Goal: Task Accomplishment & Management: Complete application form

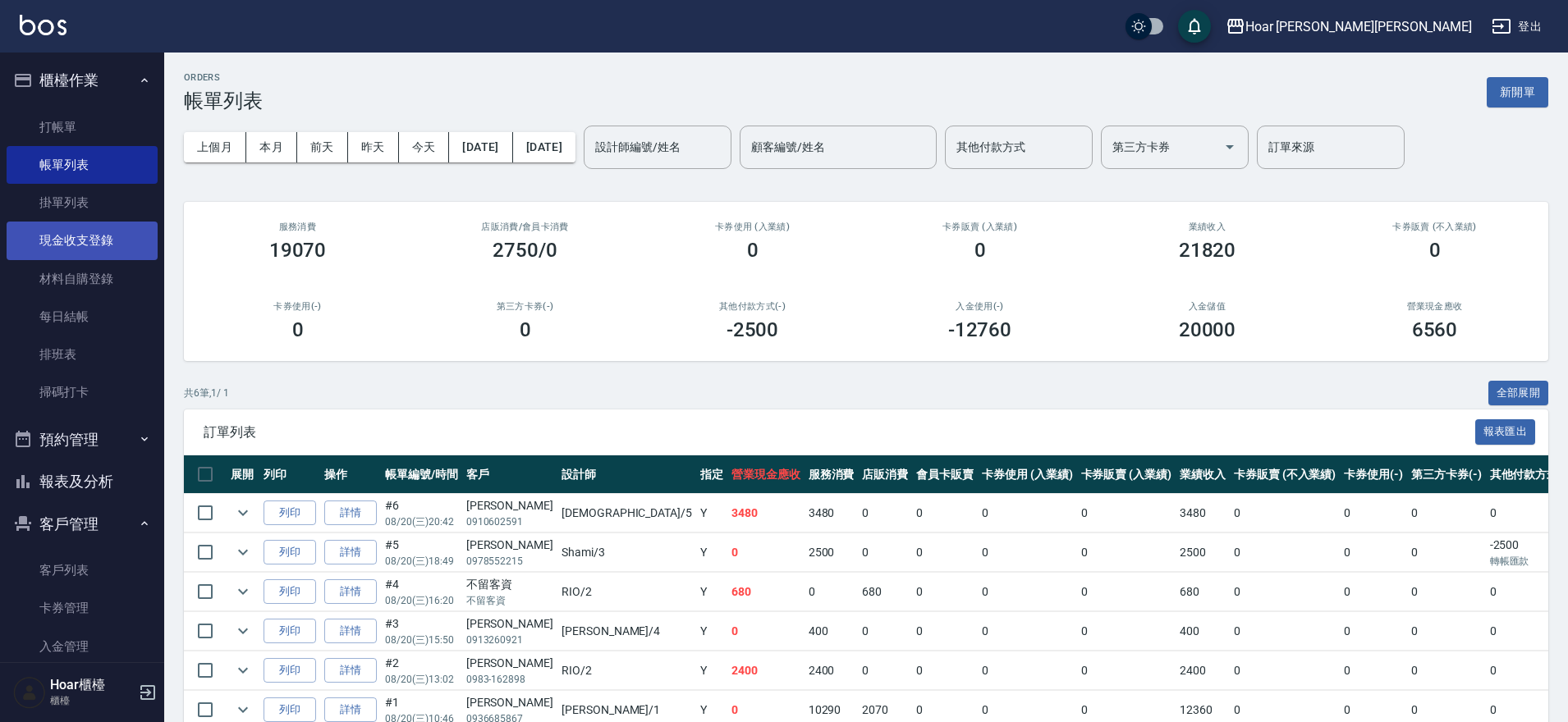
scroll to position [85, 0]
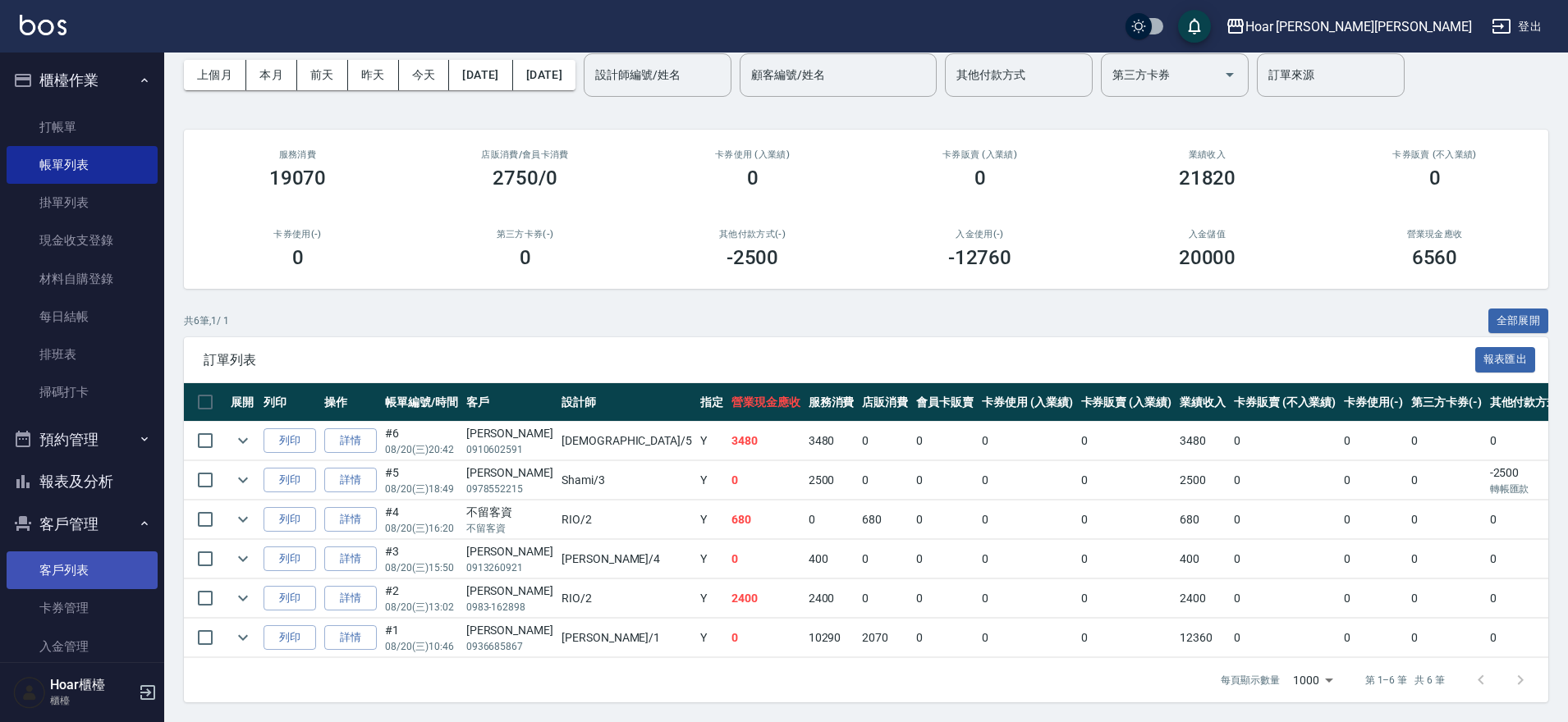
click at [63, 568] on link "客戶列表" at bounding box center [82, 570] width 151 height 38
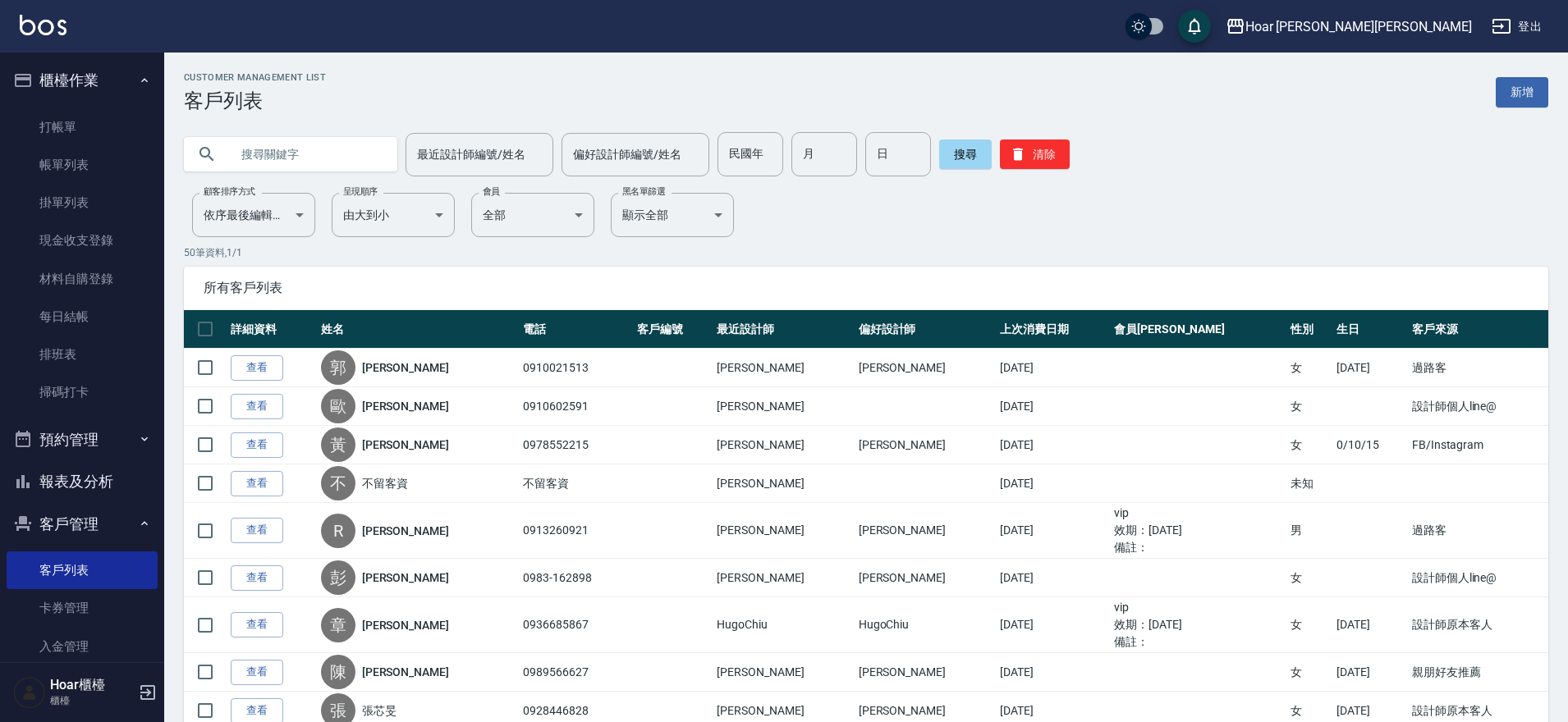
click at [1493, 84] on div "Customer Management List 客戶列表 新增" at bounding box center [866, 93] width 1364 height 40
click at [1505, 88] on link "新增" at bounding box center [1521, 92] width 53 height 30
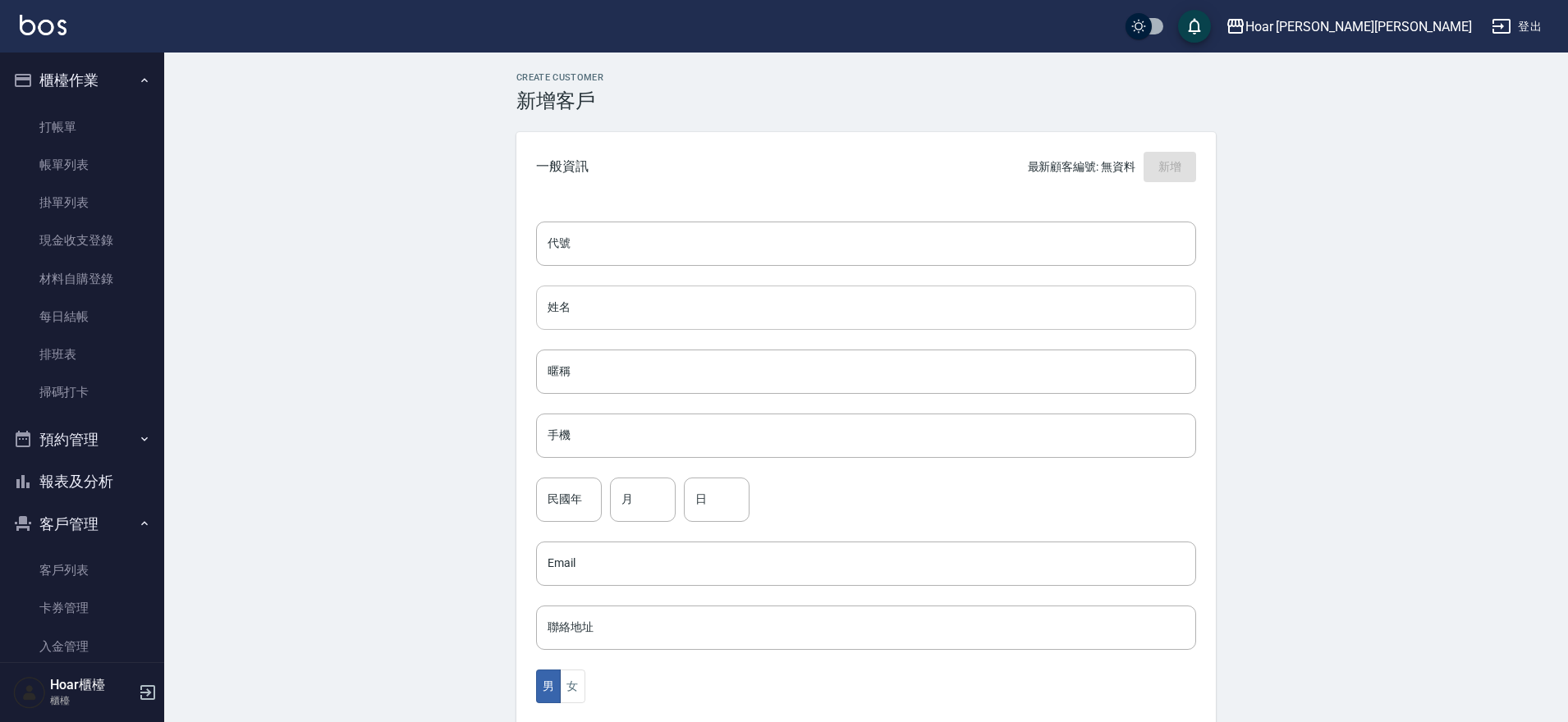
click at [787, 304] on input "姓名" at bounding box center [866, 307] width 660 height 44
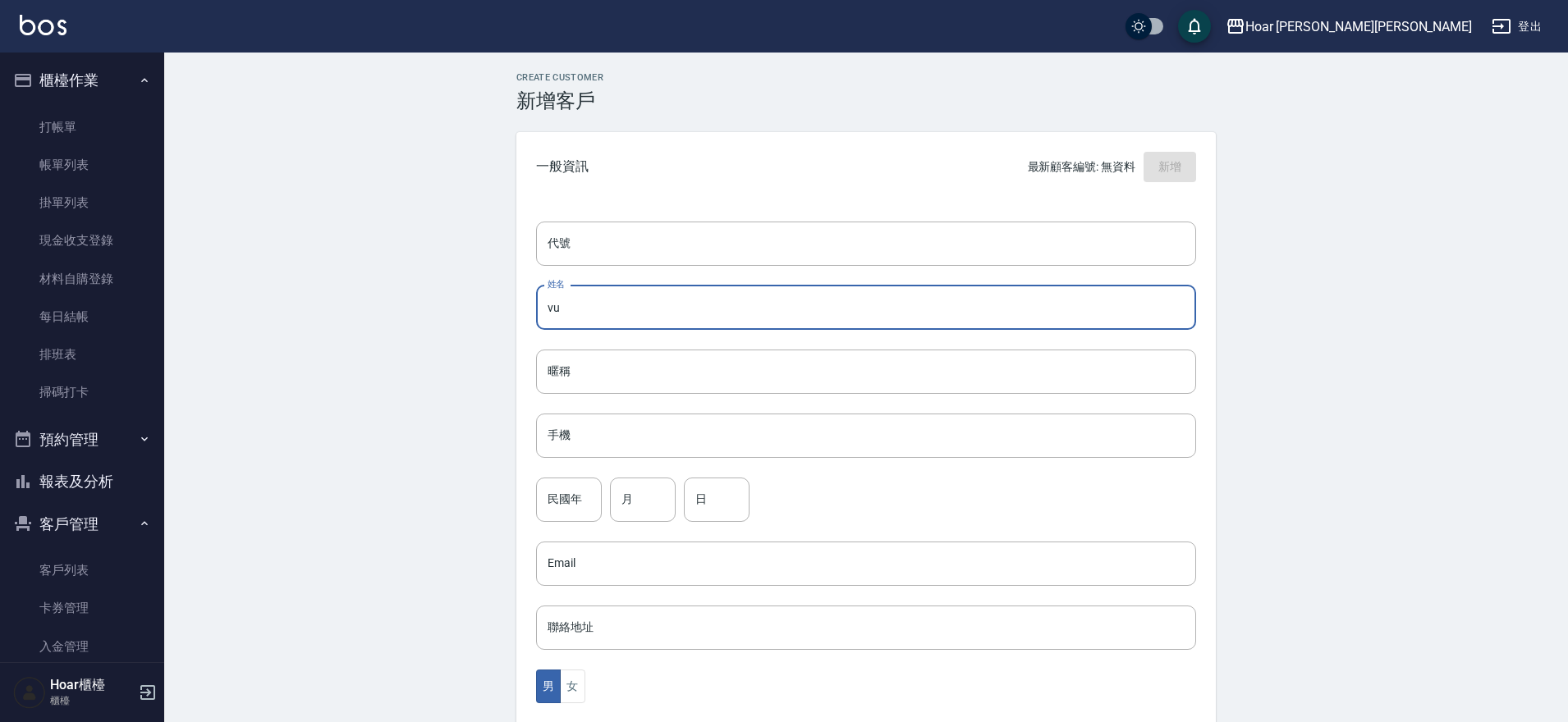
type input "v"
type input "[PERSON_NAME]"
click at [579, 502] on input "民國年" at bounding box center [569, 499] width 66 height 44
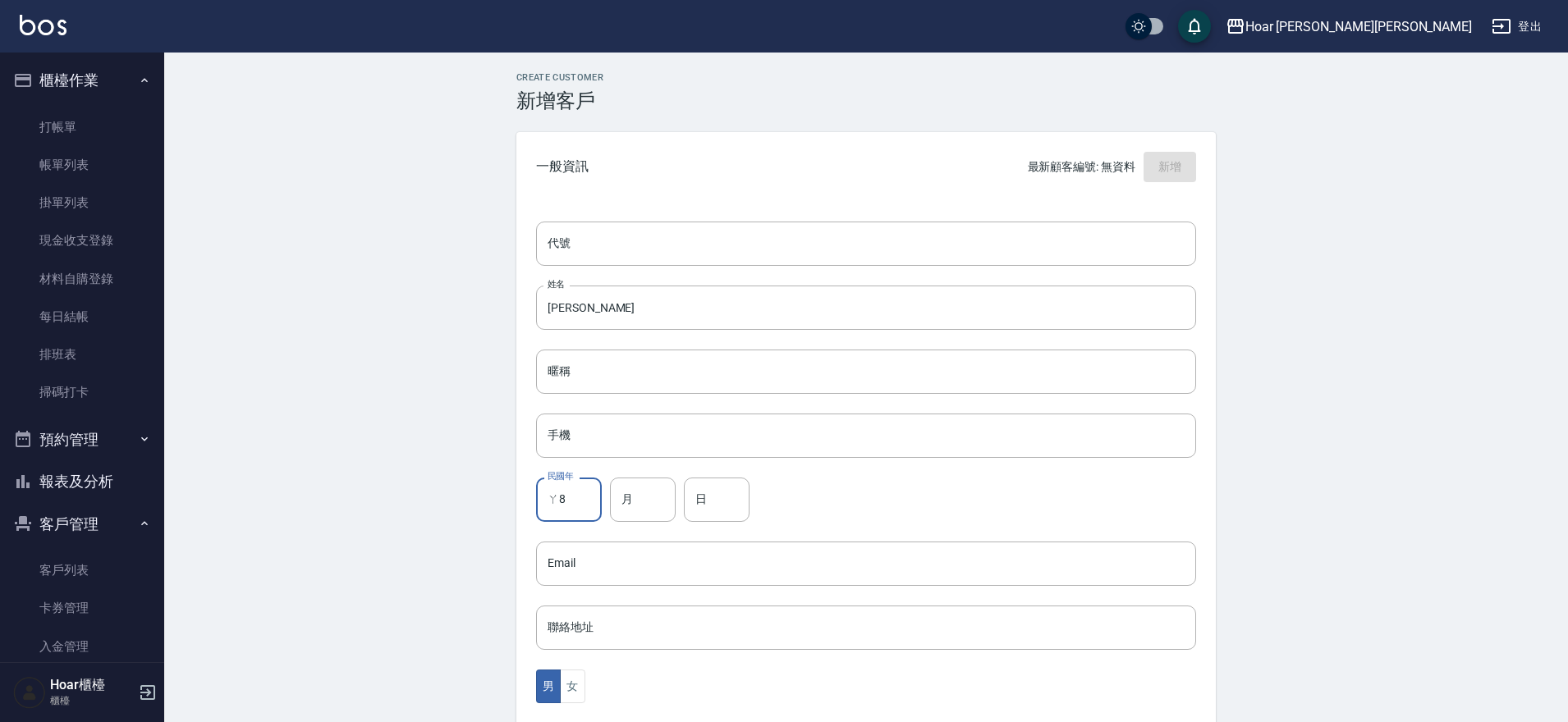
type input "ㄚ"
type input "88"
click at [647, 496] on input "月" at bounding box center [643, 499] width 66 height 44
type input "11"
click at [706, 502] on input "日" at bounding box center [716, 499] width 66 height 44
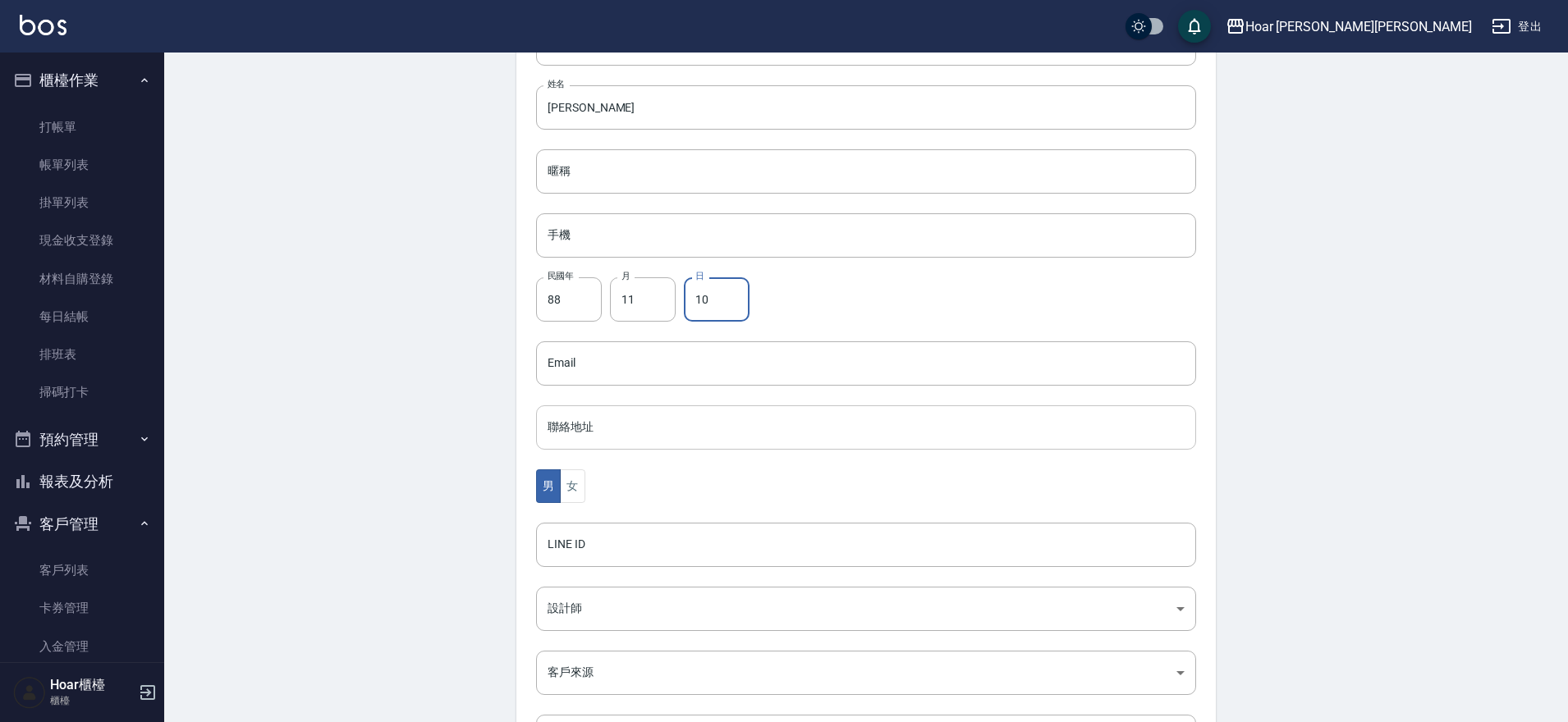
scroll to position [202, 0]
type input "10"
click at [594, 231] on input "手機" at bounding box center [866, 234] width 660 height 44
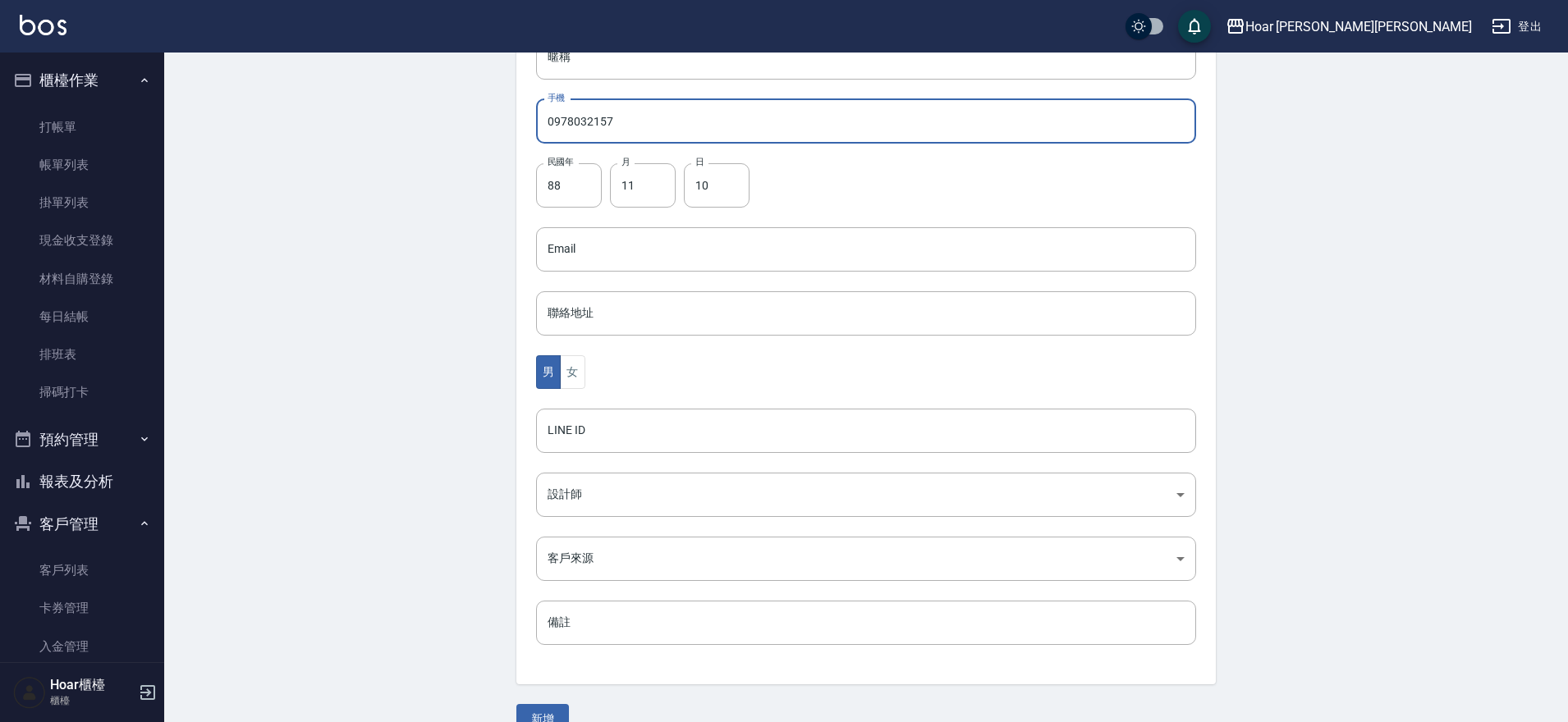
scroll to position [336, 0]
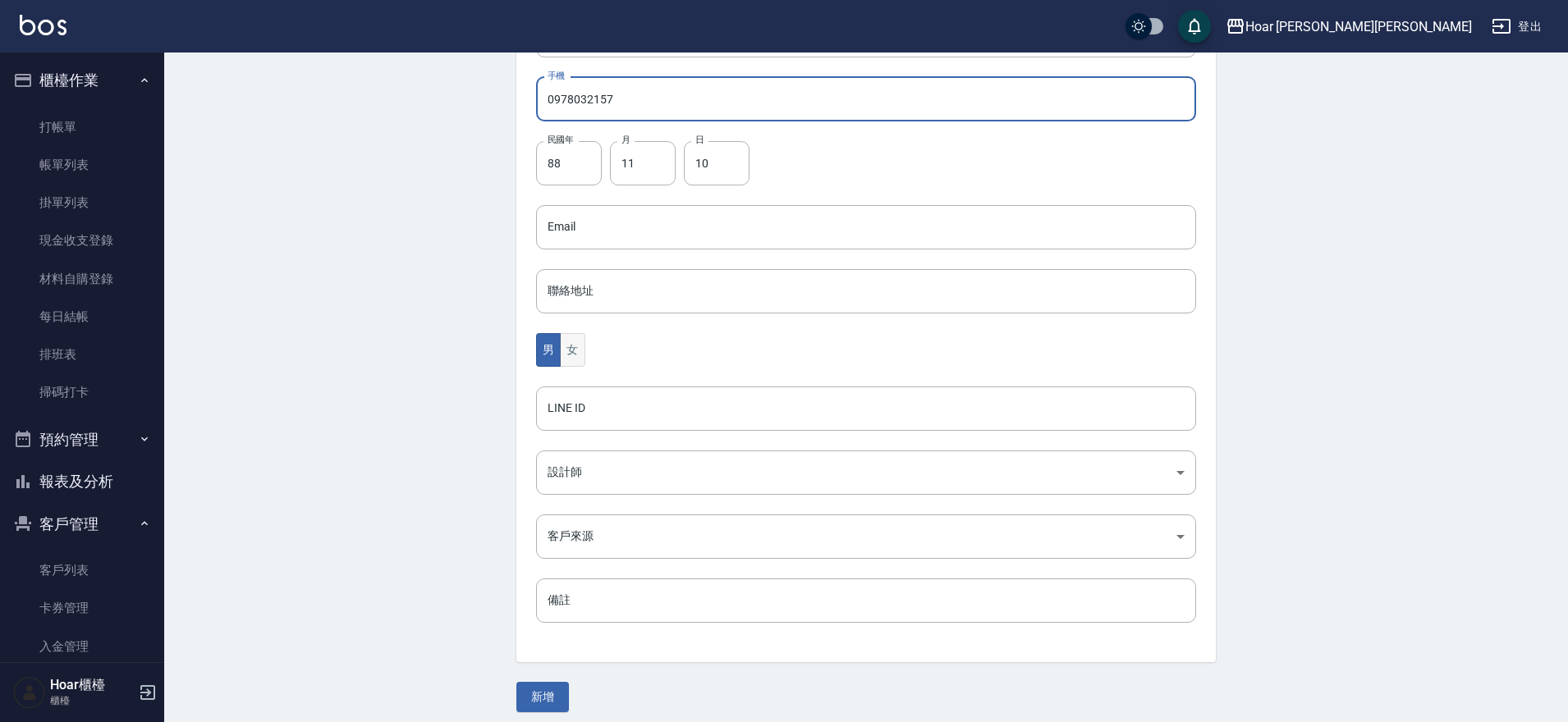
type input "0978032157"
drag, startPoint x: 581, startPoint y: 347, endPoint x: 582, endPoint y: 384, distance: 37.0
click at [581, 347] on button "女" at bounding box center [572, 350] width 24 height 33
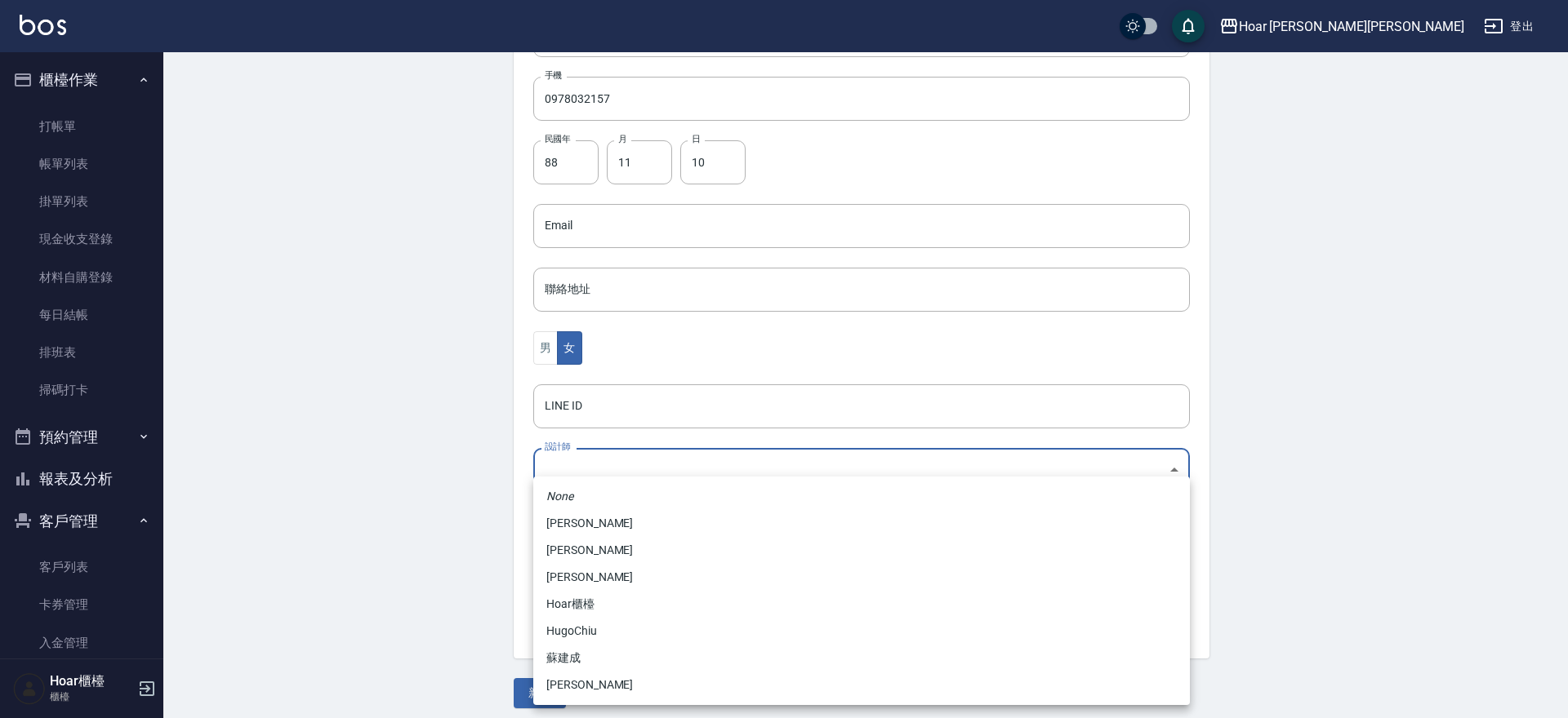
click at [570, 475] on body "Hoar [PERSON_NAME][PERSON_NAME] 登出 櫃檯作業 打帳單 帳單列表 掛單列表 現金收支登錄 材料自購登錄 每日結帳 排班表 掃碼…" at bounding box center [784, 197] width 1568 height 1062
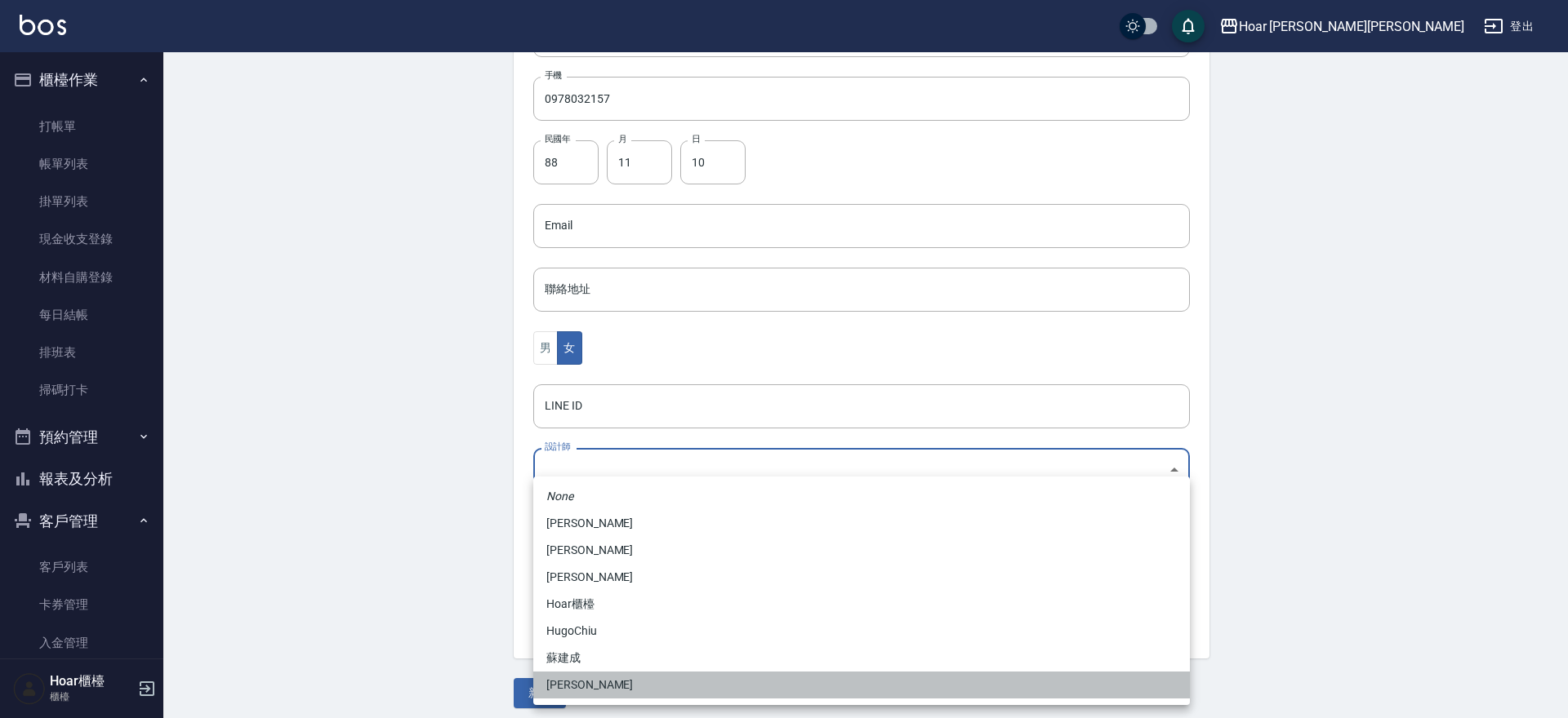
drag, startPoint x: 566, startPoint y: 683, endPoint x: 555, endPoint y: 657, distance: 28.2
click at [566, 682] on li "[PERSON_NAME]" at bounding box center [861, 685] width 657 height 27
type input "ca54d0d9-00fe-490f-ba6a-72a5339bf885"
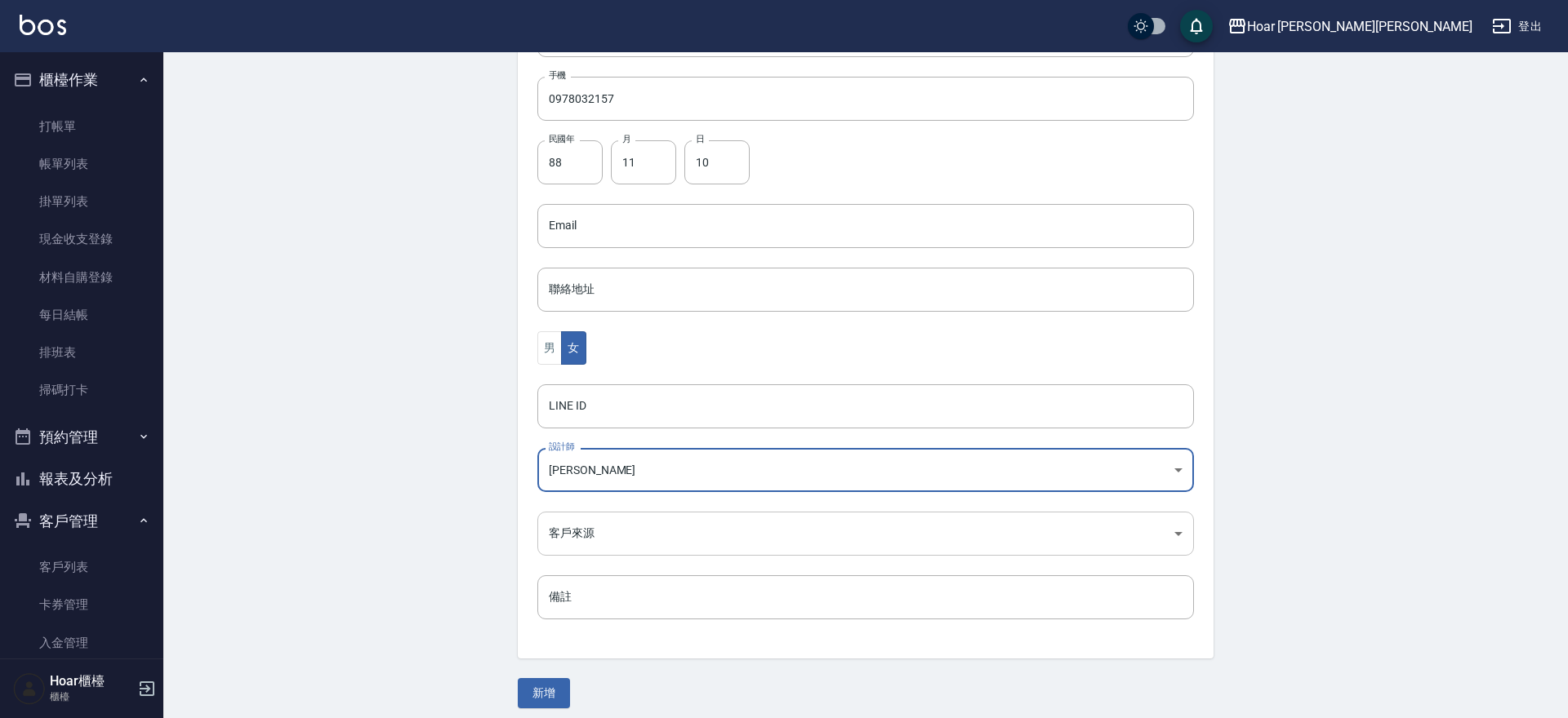
click at [593, 515] on body "Hoar [PERSON_NAME][PERSON_NAME] 登出 櫃檯作業 打帳單 帳單列表 掛單列表 現金收支登錄 材料自購登錄 每日結帳 排班表 掃碼…" at bounding box center [784, 197] width 1568 height 1062
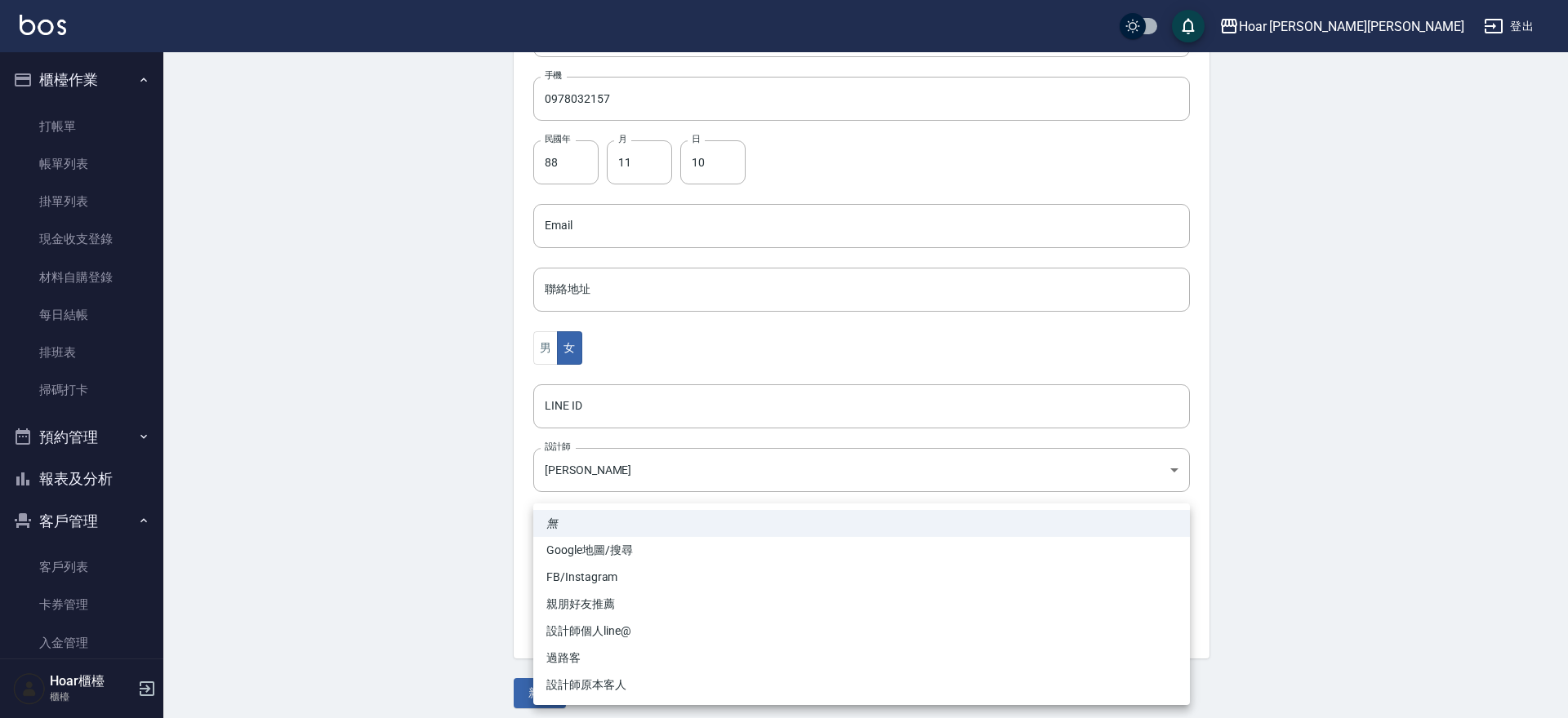
click at [590, 683] on li "設計師原本客人" at bounding box center [861, 685] width 657 height 27
type input "設計師原本客人"
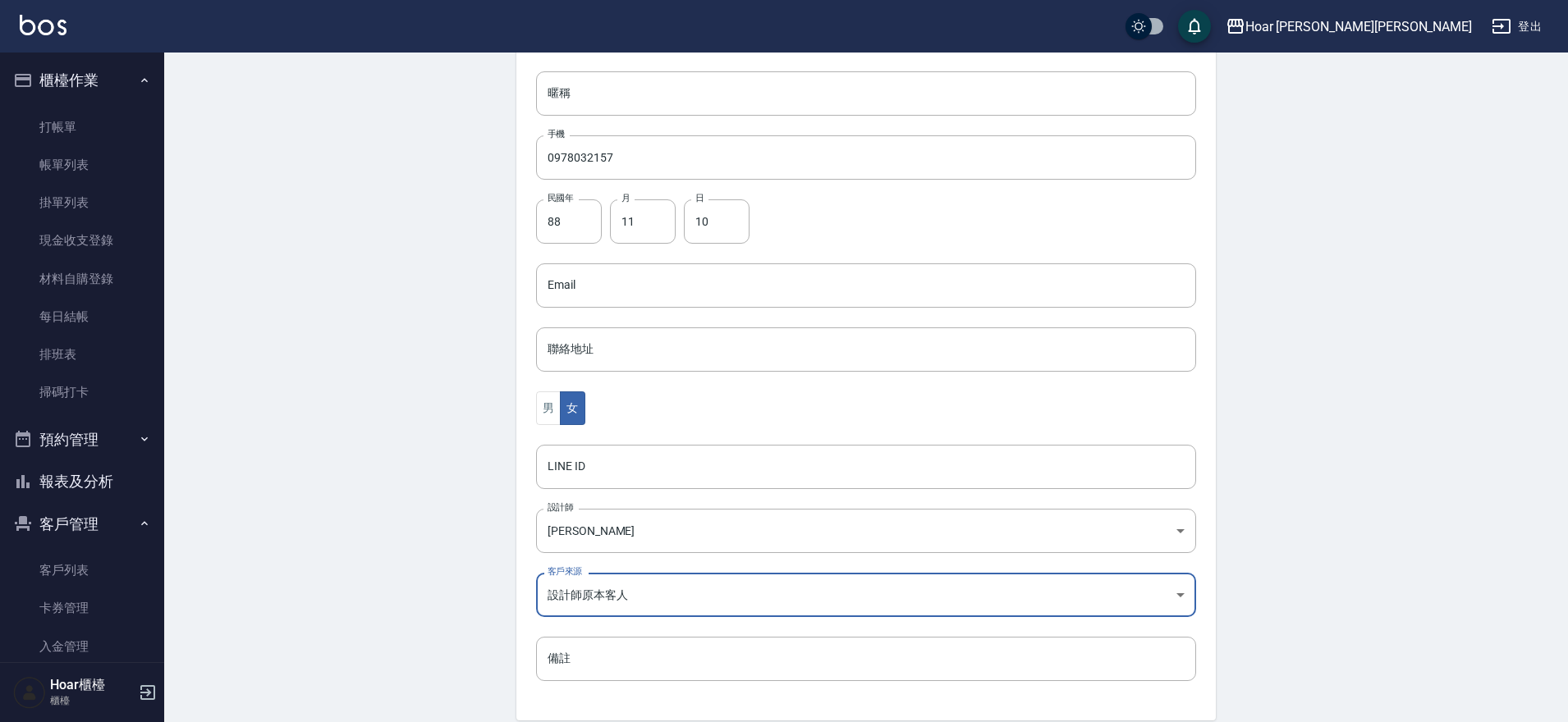
scroll to position [346, 0]
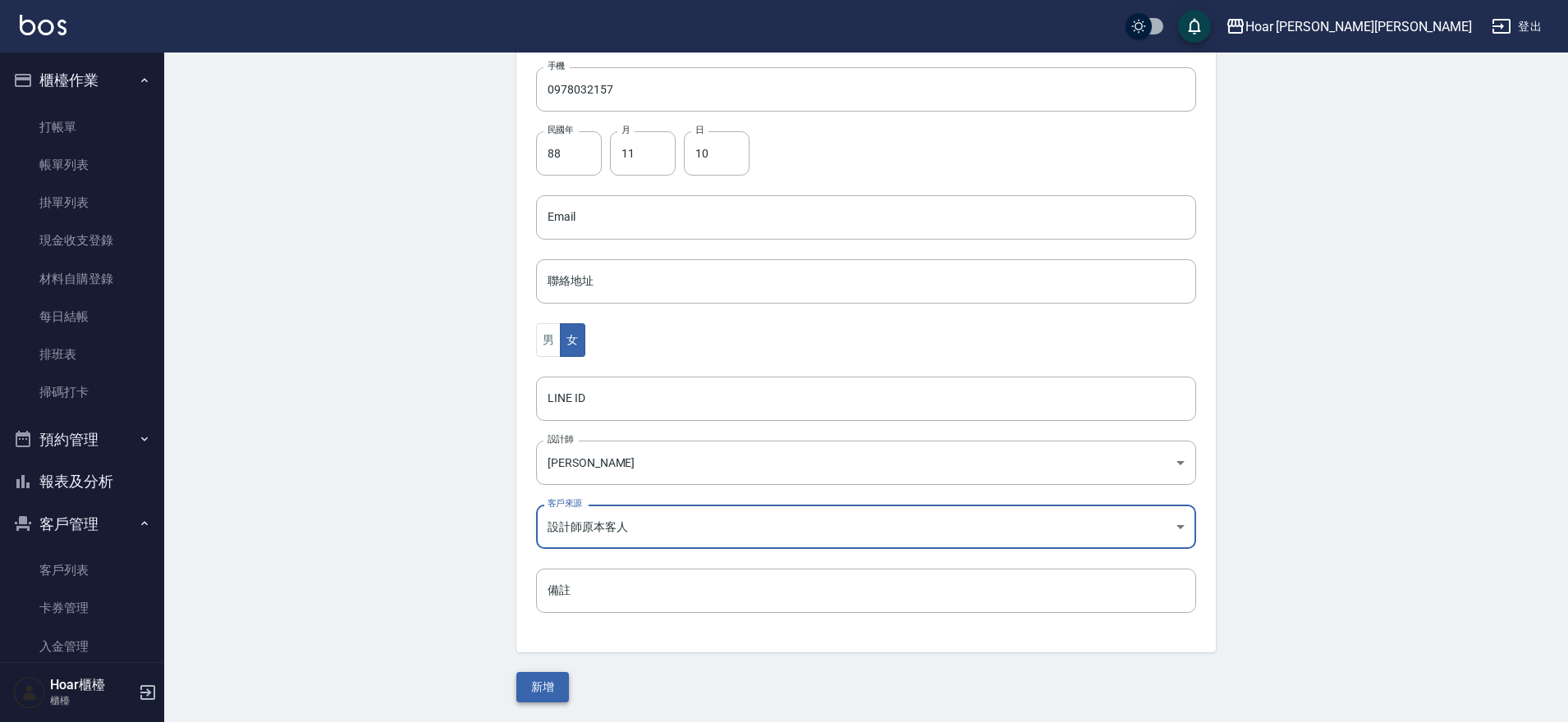
click at [543, 678] on button "新增" at bounding box center [542, 687] width 53 height 30
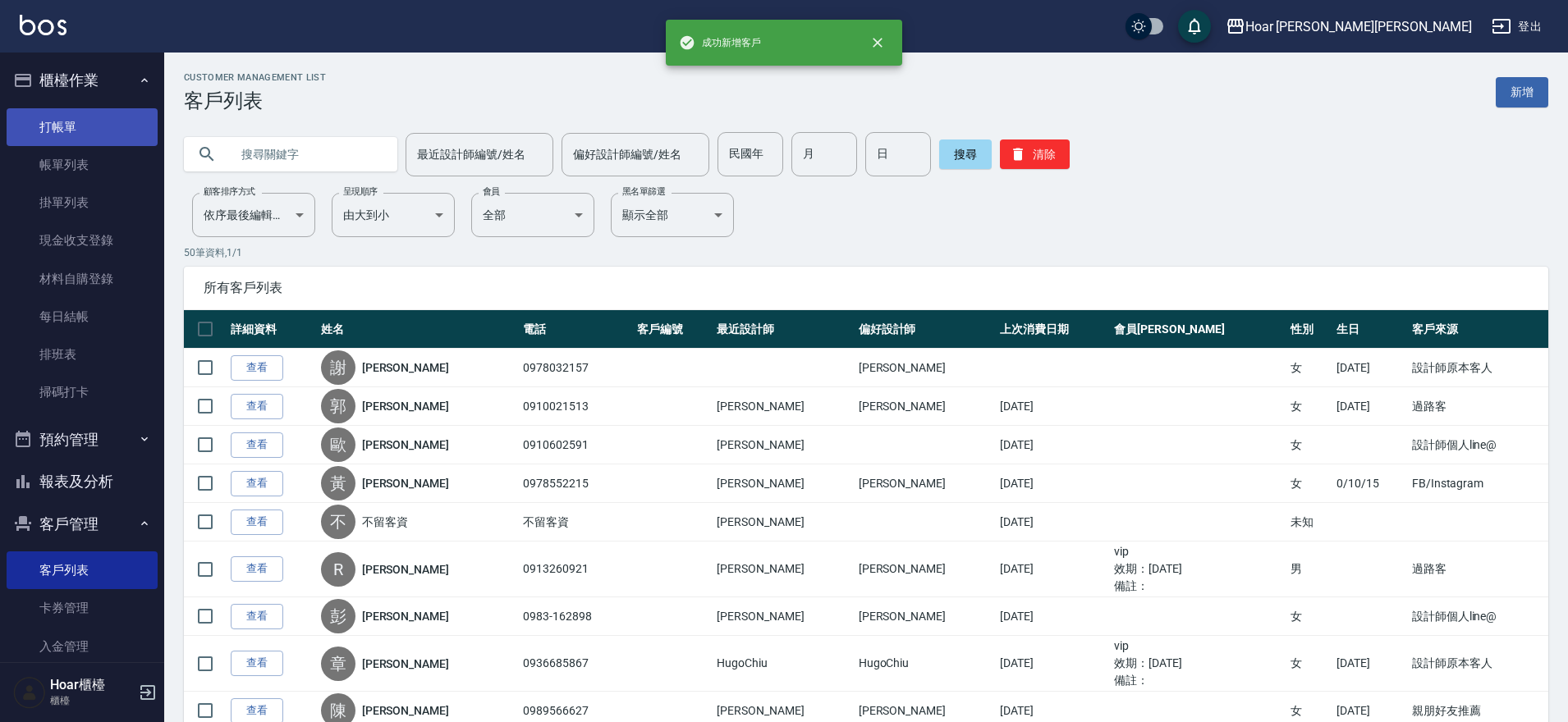
click at [109, 133] on link "打帳單" at bounding box center [82, 127] width 151 height 38
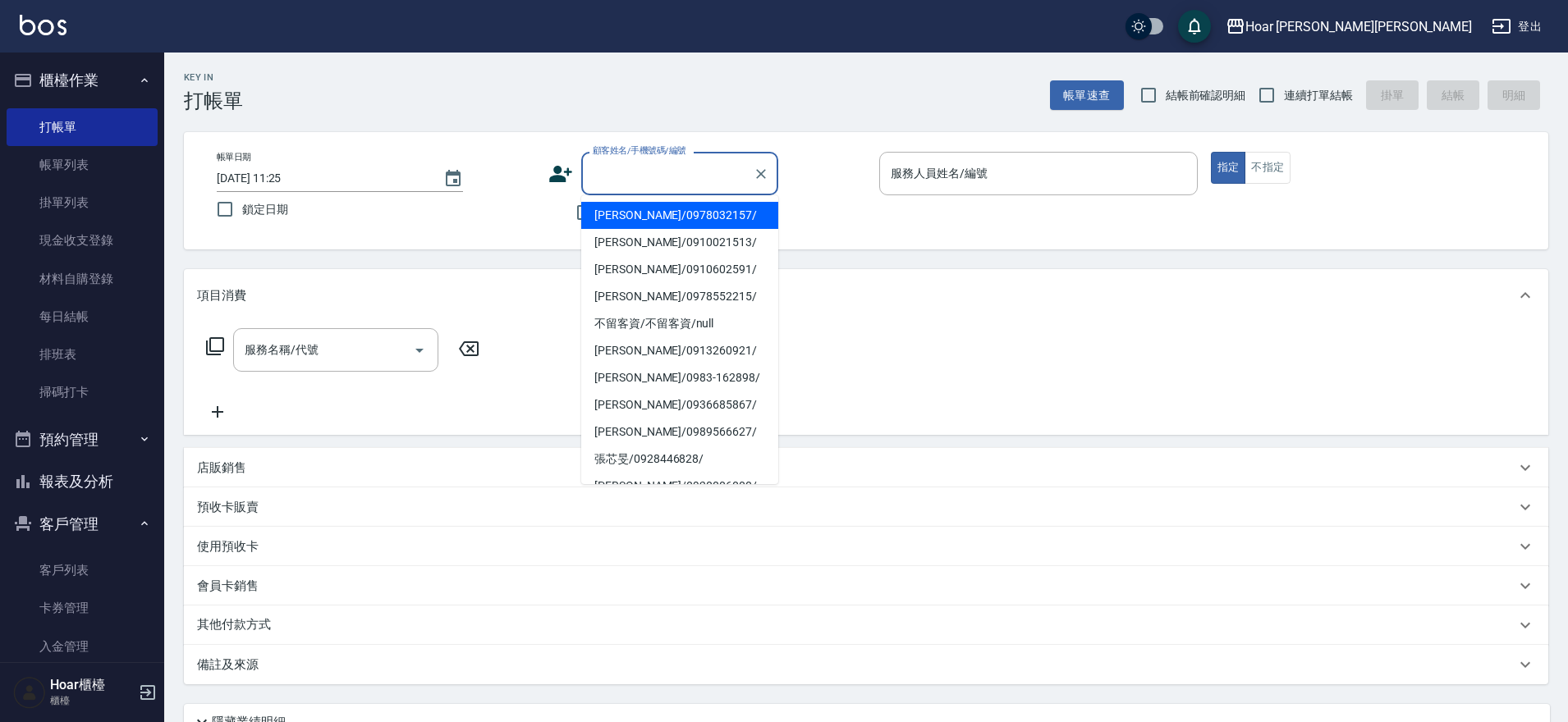
click at [646, 177] on input "顧客姓名/手機號碼/編號" at bounding box center [667, 174] width 158 height 28
click at [650, 220] on li "[PERSON_NAME]/0978032157/" at bounding box center [680, 215] width 197 height 27
type input "[PERSON_NAME]/0978032157/"
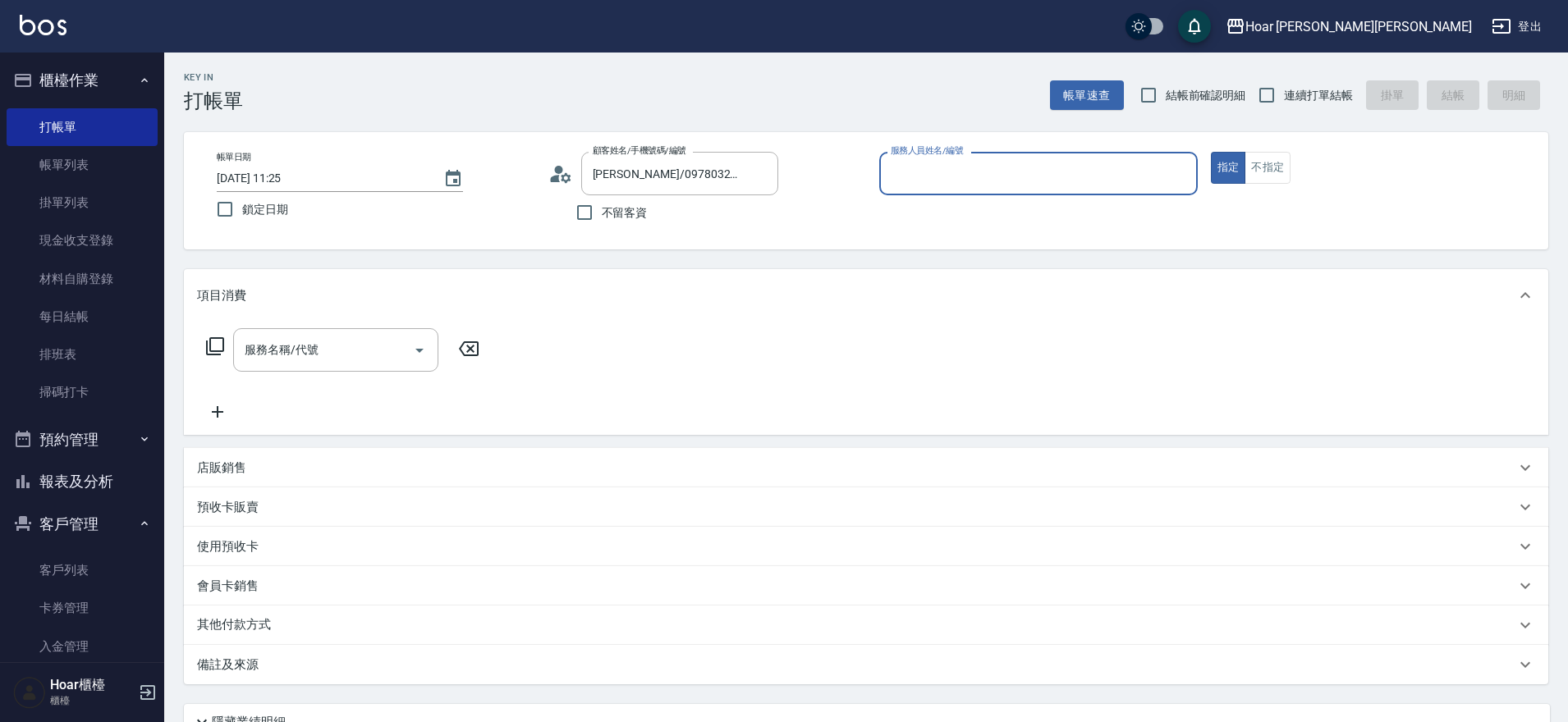
type input "Shami-3"
click at [1179, 179] on icon "Clear" at bounding box center [1181, 174] width 17 height 17
click at [750, 167] on div at bounding box center [761, 174] width 22 height 43
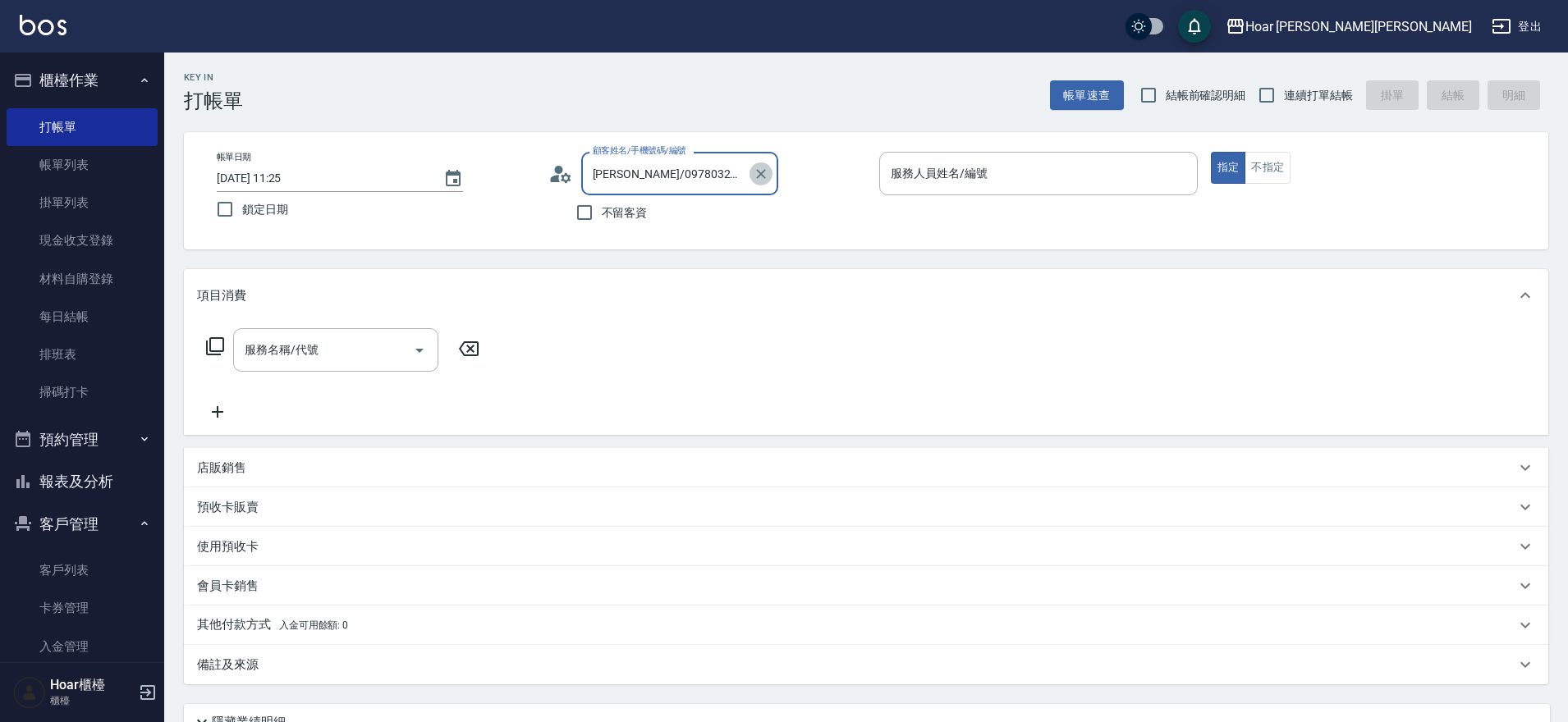
click at [756, 178] on icon "Clear" at bounding box center [761, 174] width 17 height 17
click at [840, 85] on div "Key In 打帳單 帳單速查 結帳前確認明細 連續打單結帳 掛單 結帳 明細" at bounding box center [857, 83] width 1384 height 60
